Goal: Information Seeking & Learning: Learn about a topic

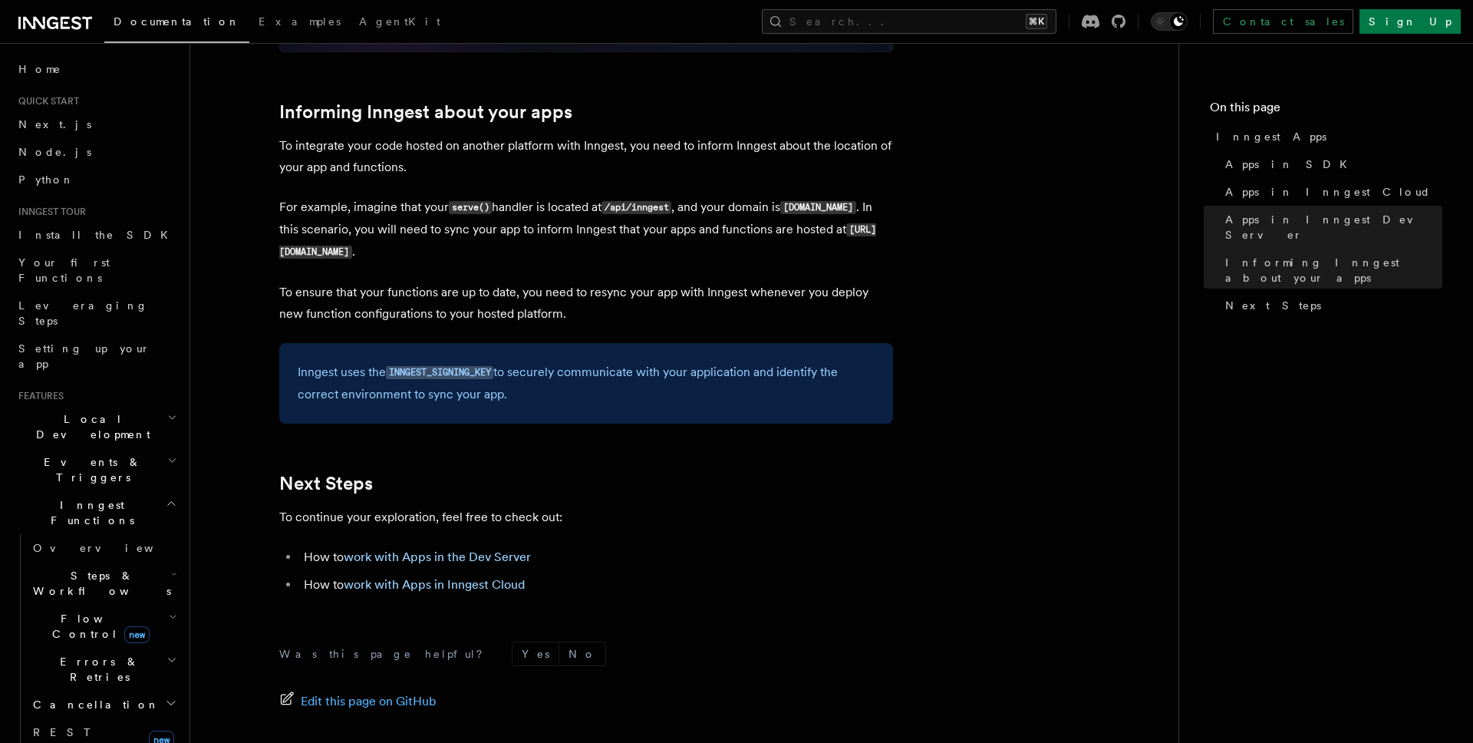
scroll to position [2279, 0]
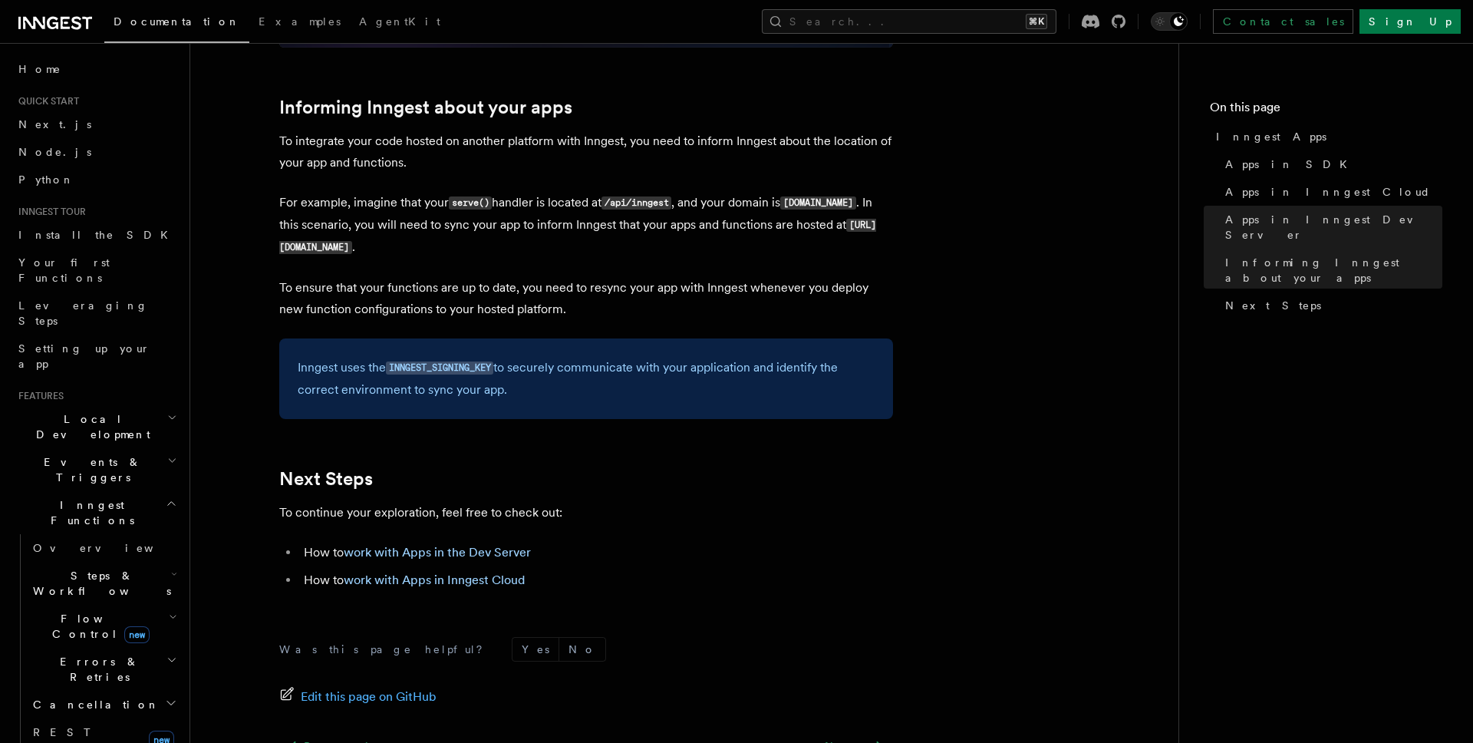
click at [80, 611] on span "Flow Control new" at bounding box center [98, 626] width 142 height 31
click at [83, 655] on span "Overview" at bounding box center [127, 661] width 158 height 12
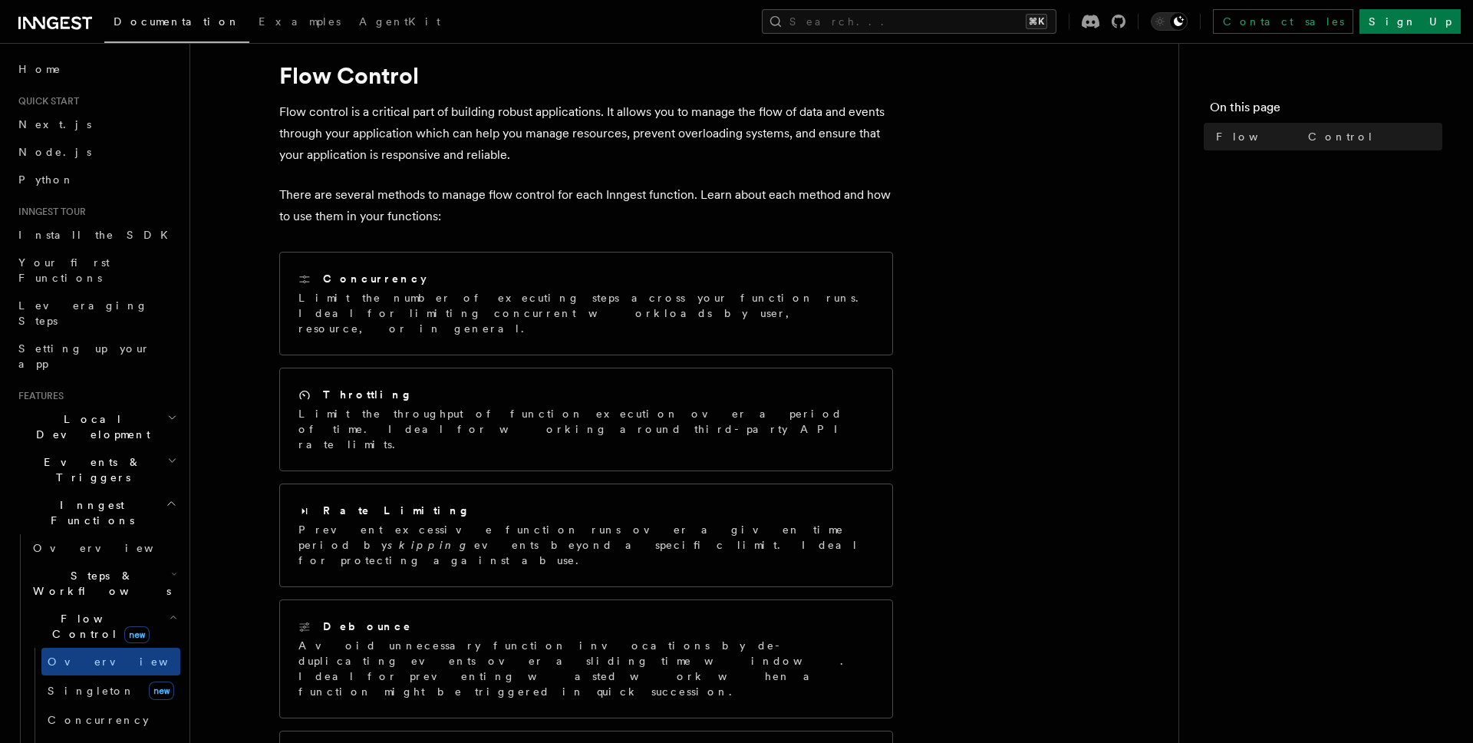
scroll to position [41, 0]
click at [76, 714] on span "Concurrency" at bounding box center [98, 720] width 101 height 12
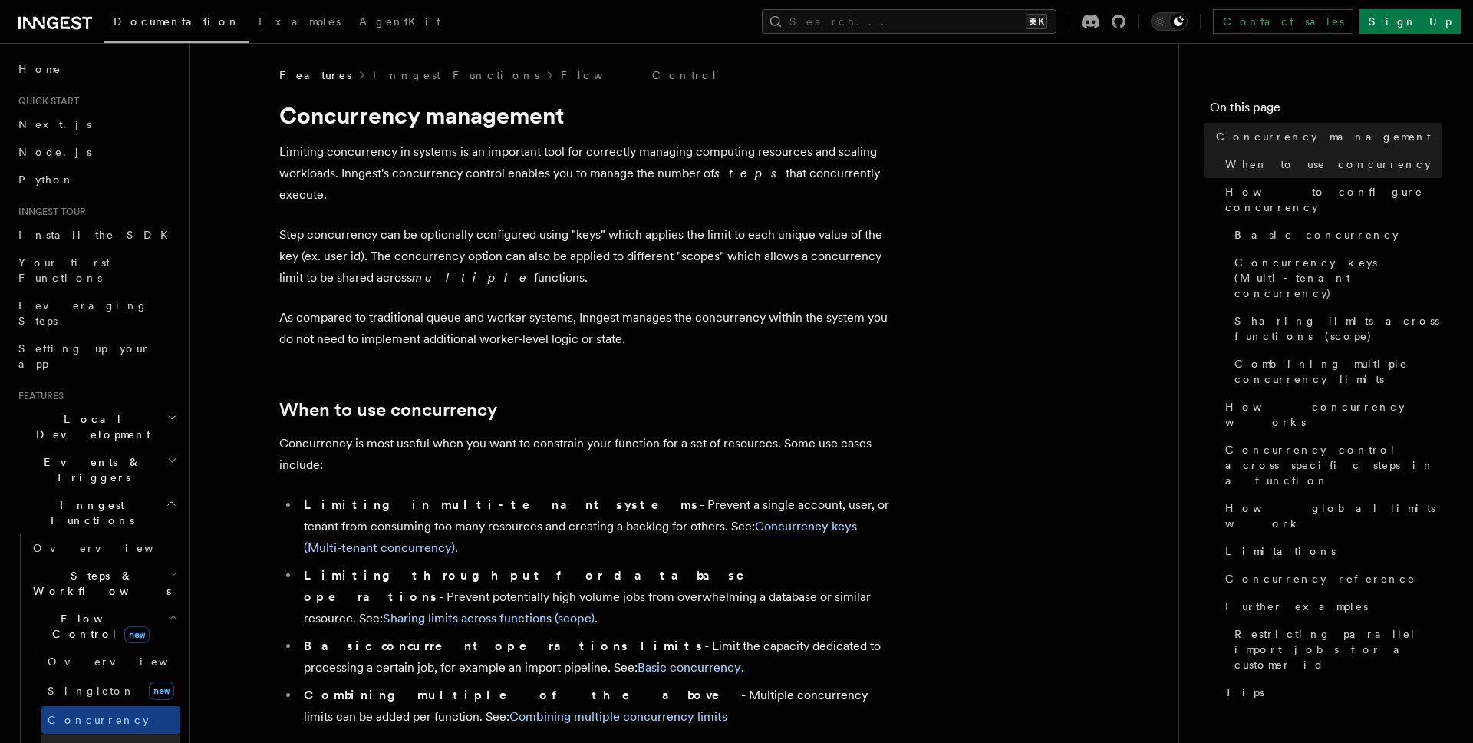
click at [74, 741] on span "Throttling" at bounding box center [92, 747] width 88 height 12
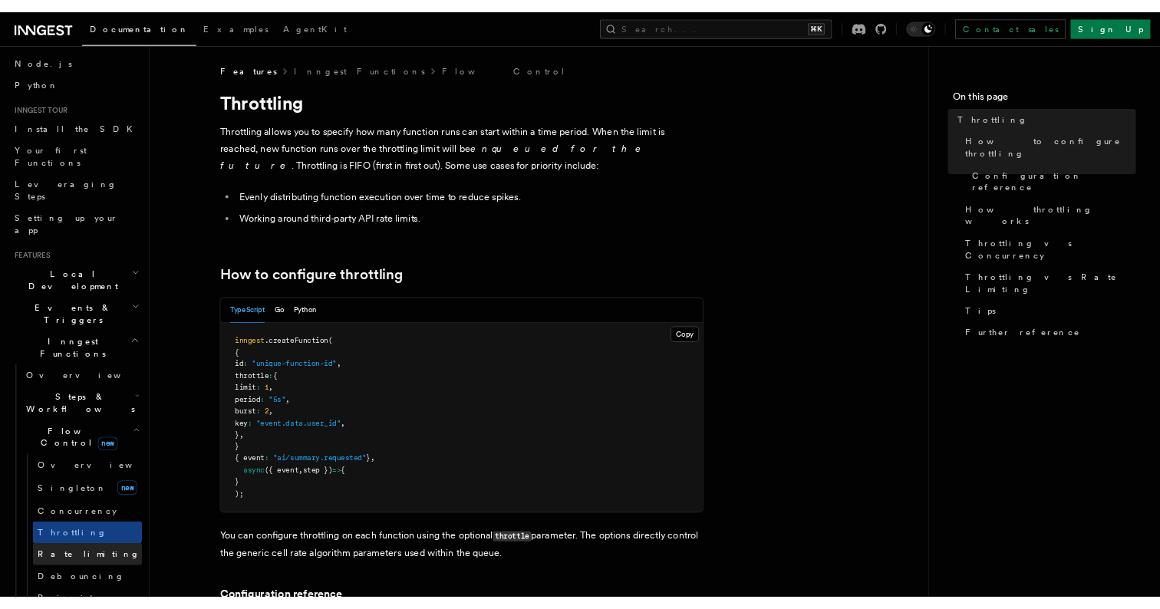
scroll to position [87, 0]
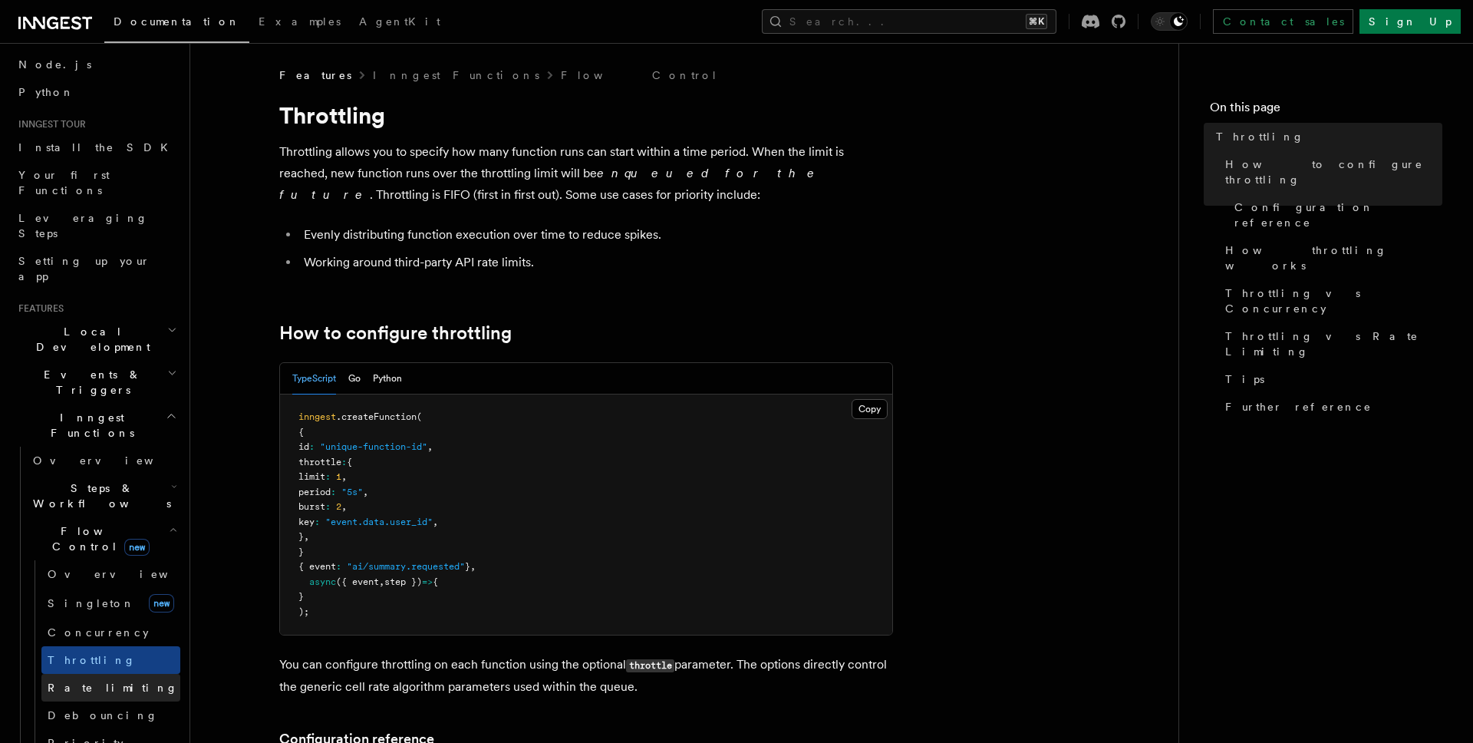
click at [84, 680] on span "Rate limiting" at bounding box center [113, 687] width 130 height 15
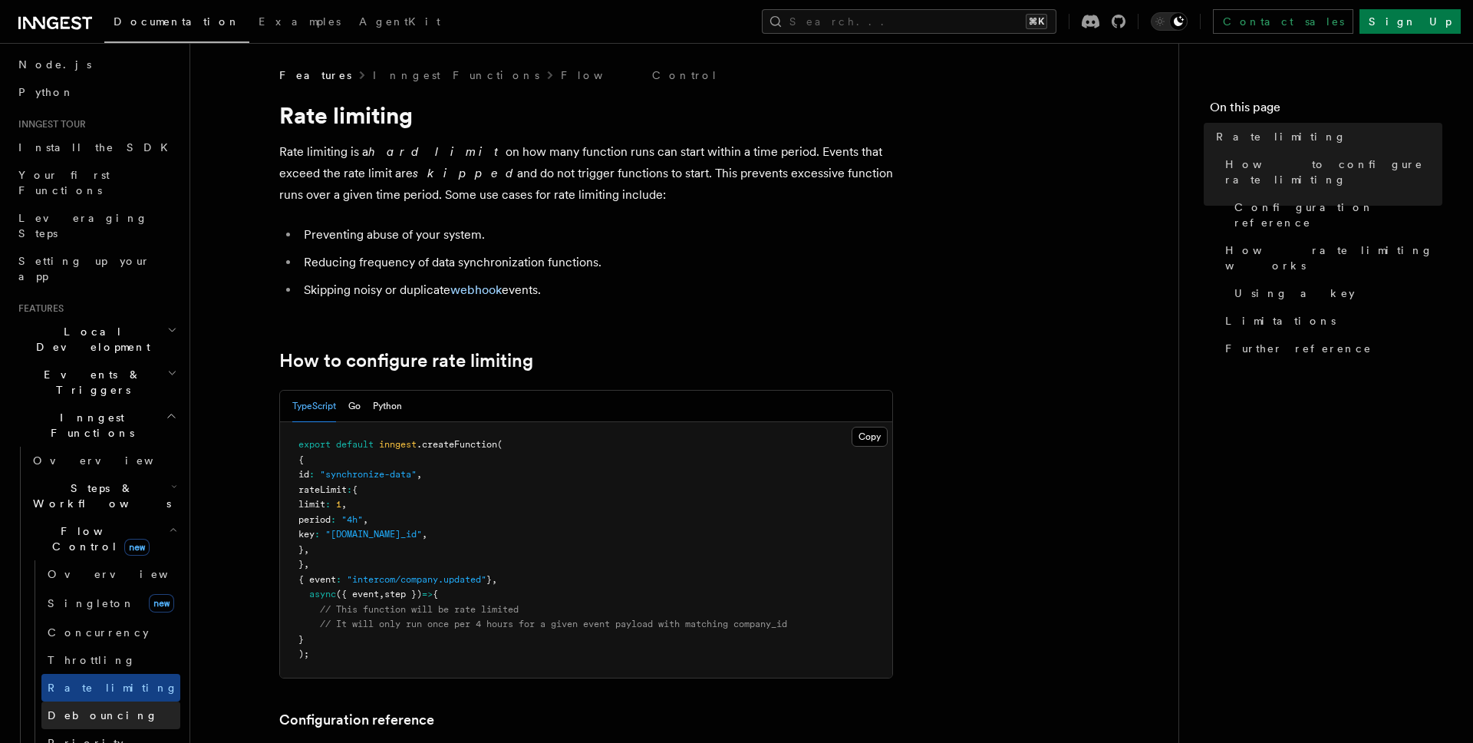
click at [79, 701] on link "Debouncing" at bounding box center [110, 715] width 139 height 28
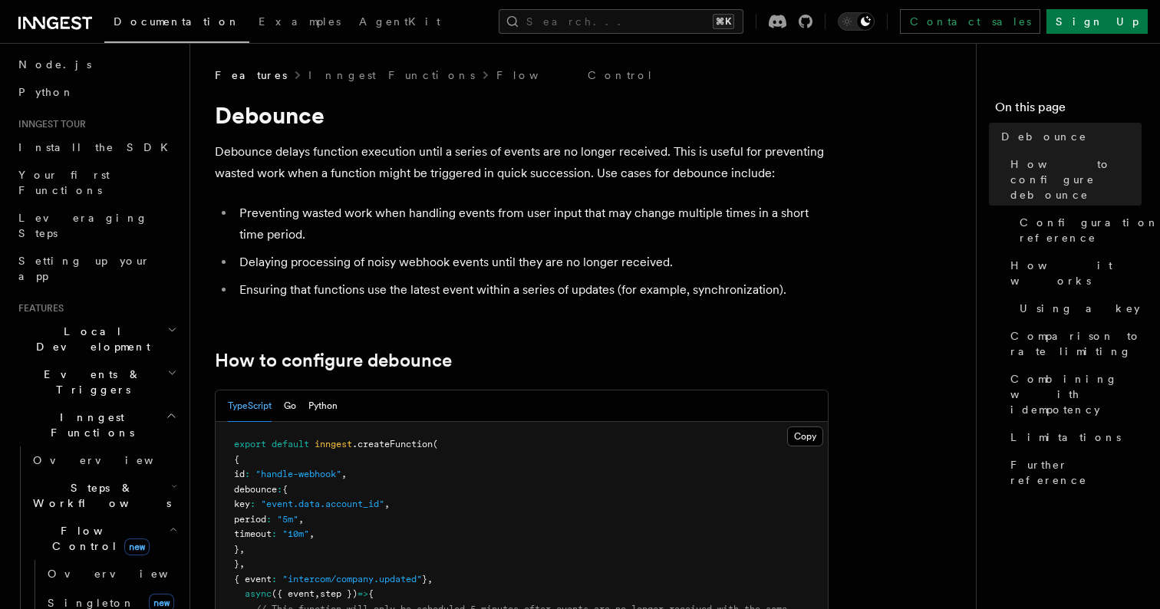
scroll to position [87, 0]
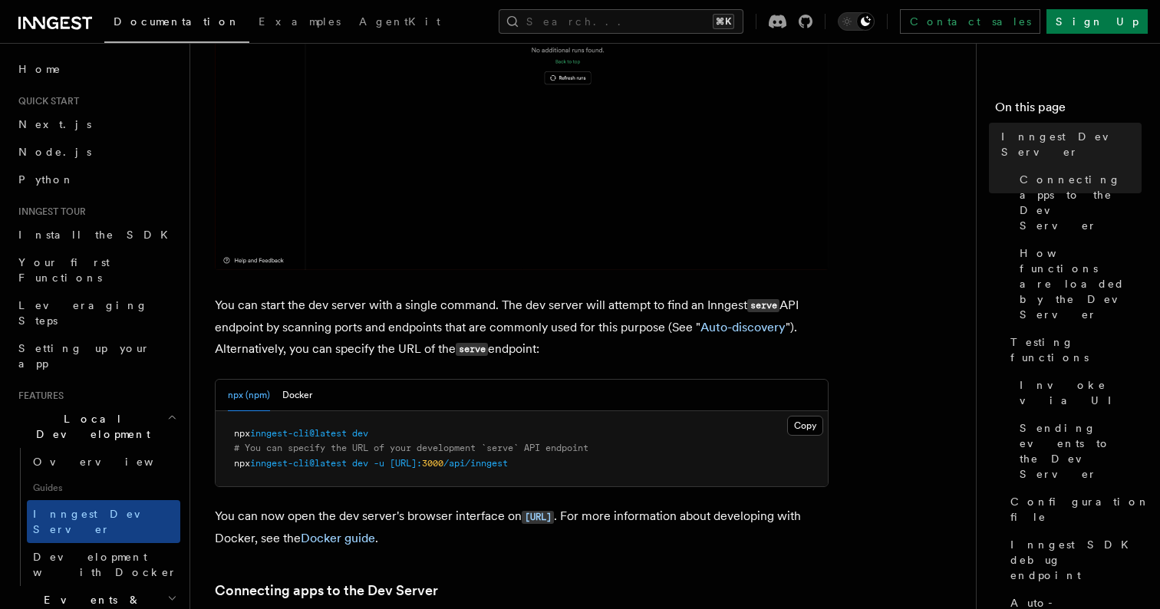
scroll to position [403, 0]
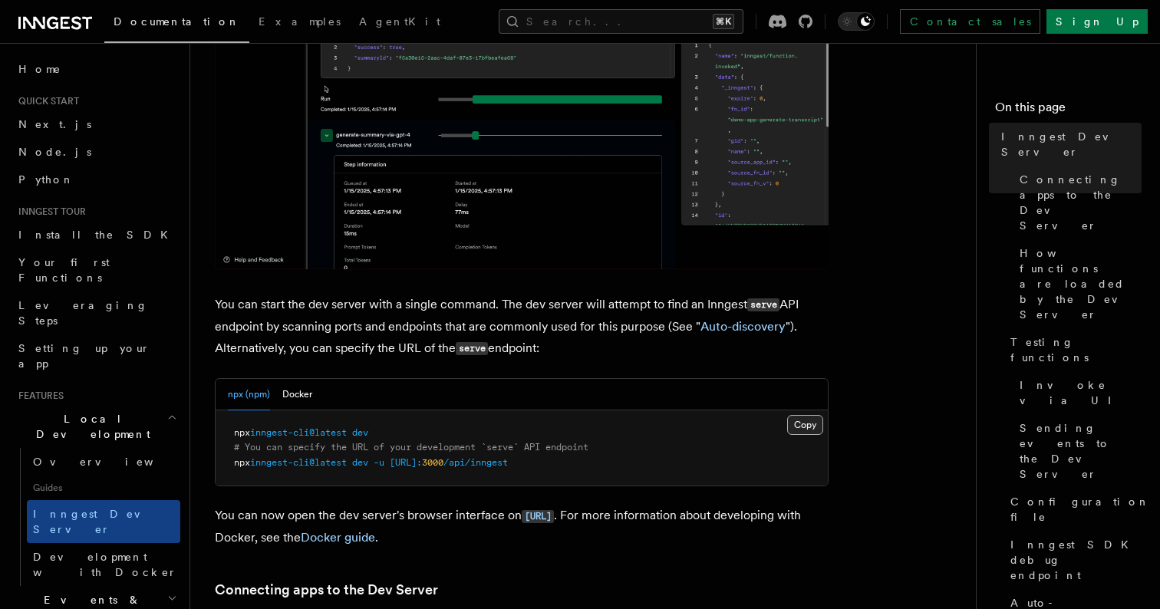
click at [804, 425] on button "Copy Copied" at bounding box center [805, 425] width 36 height 20
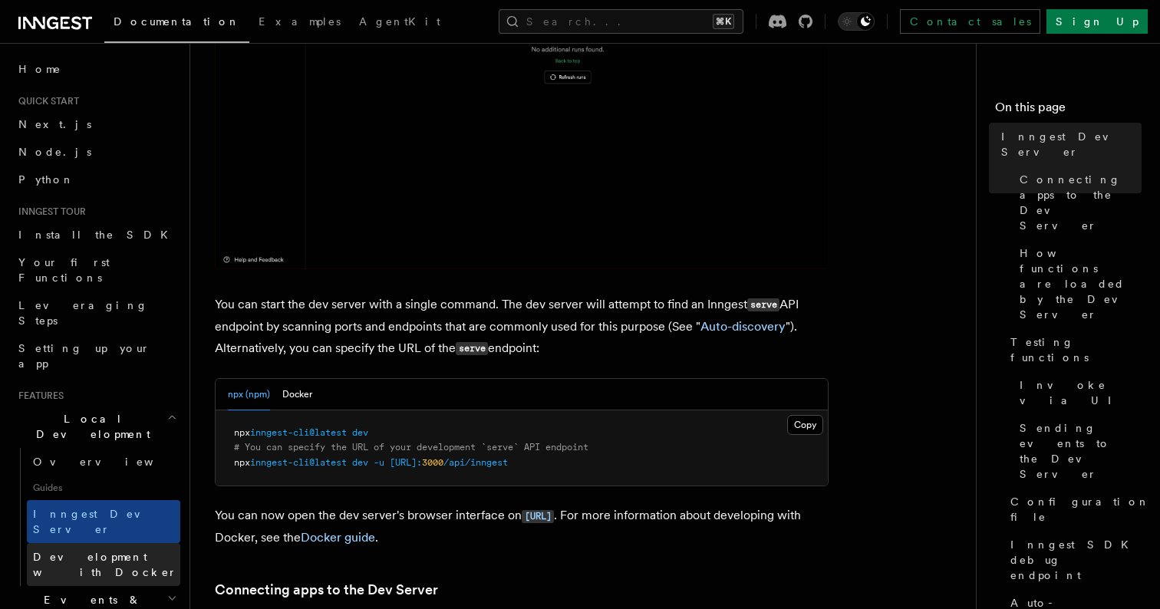
click at [110, 551] on span "Development with Docker" at bounding box center [105, 565] width 144 height 28
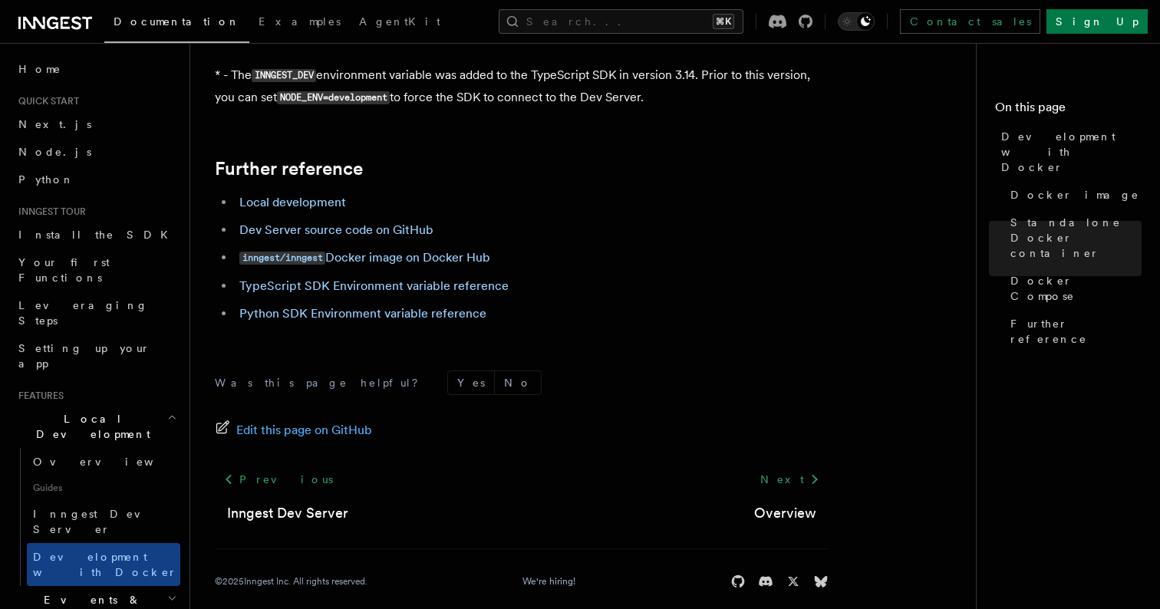
scroll to position [1650, 0]
